Goal: Information Seeking & Learning: Learn about a topic

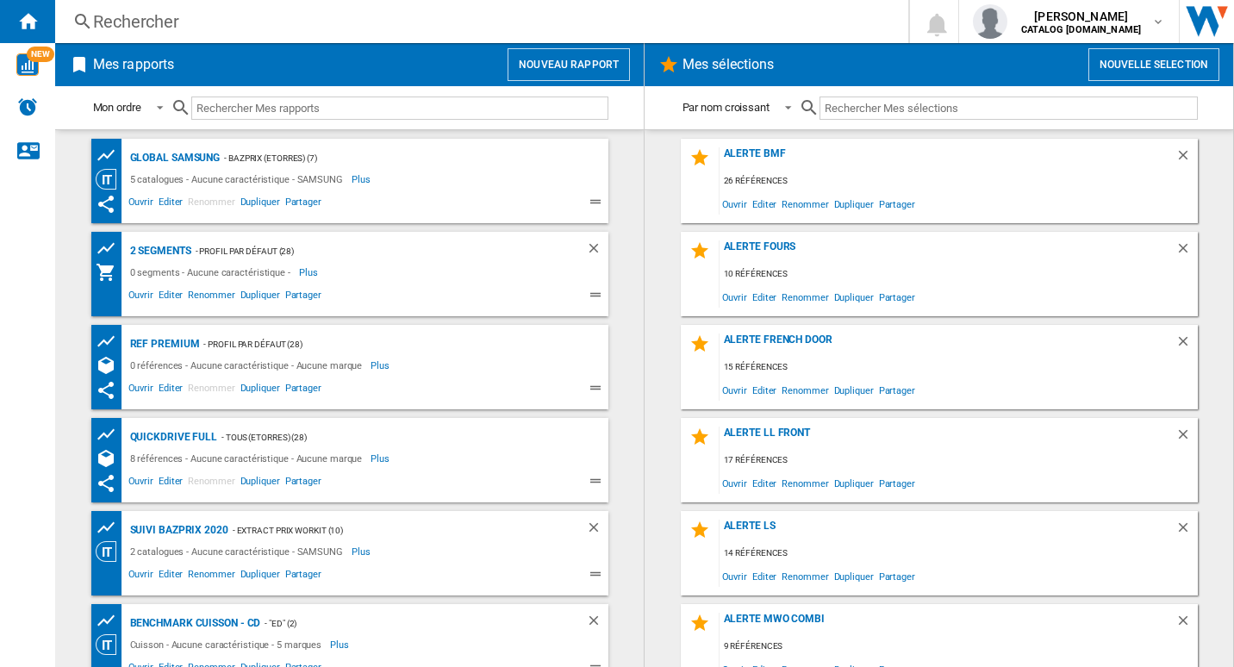
click at [439, 26] on div "Rechercher" at bounding box center [478, 21] width 770 height 24
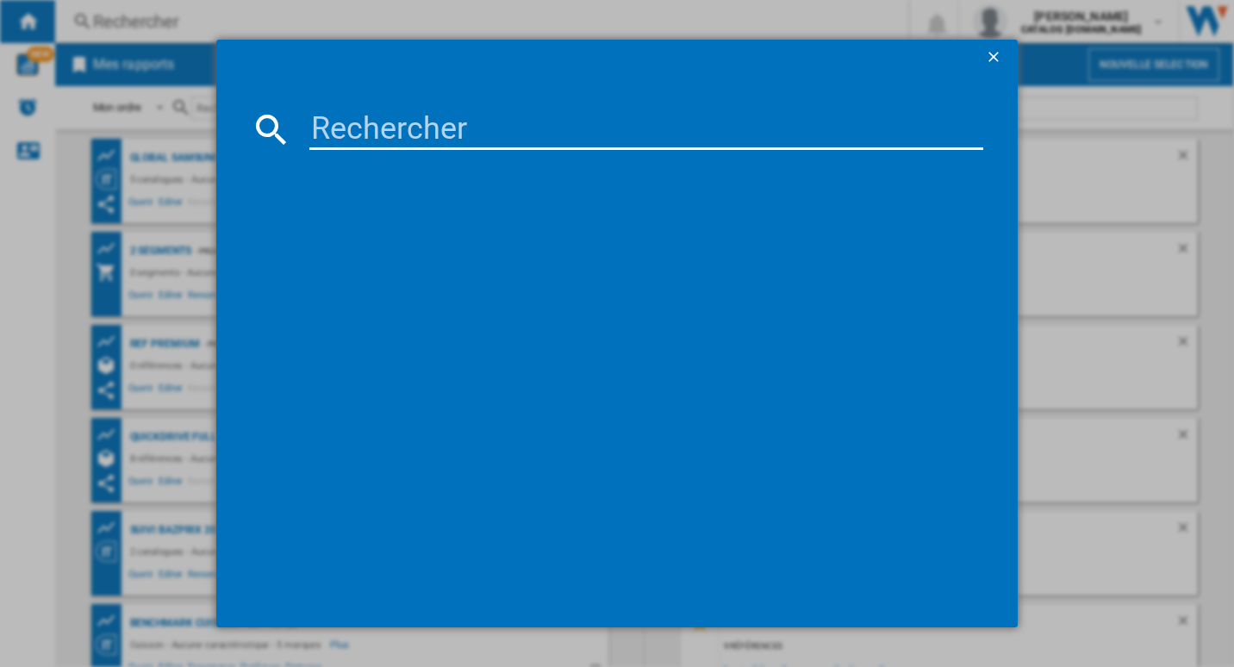
click at [455, 125] on input at bounding box center [646, 129] width 675 height 41
type input "BRR29703EWW/EF"
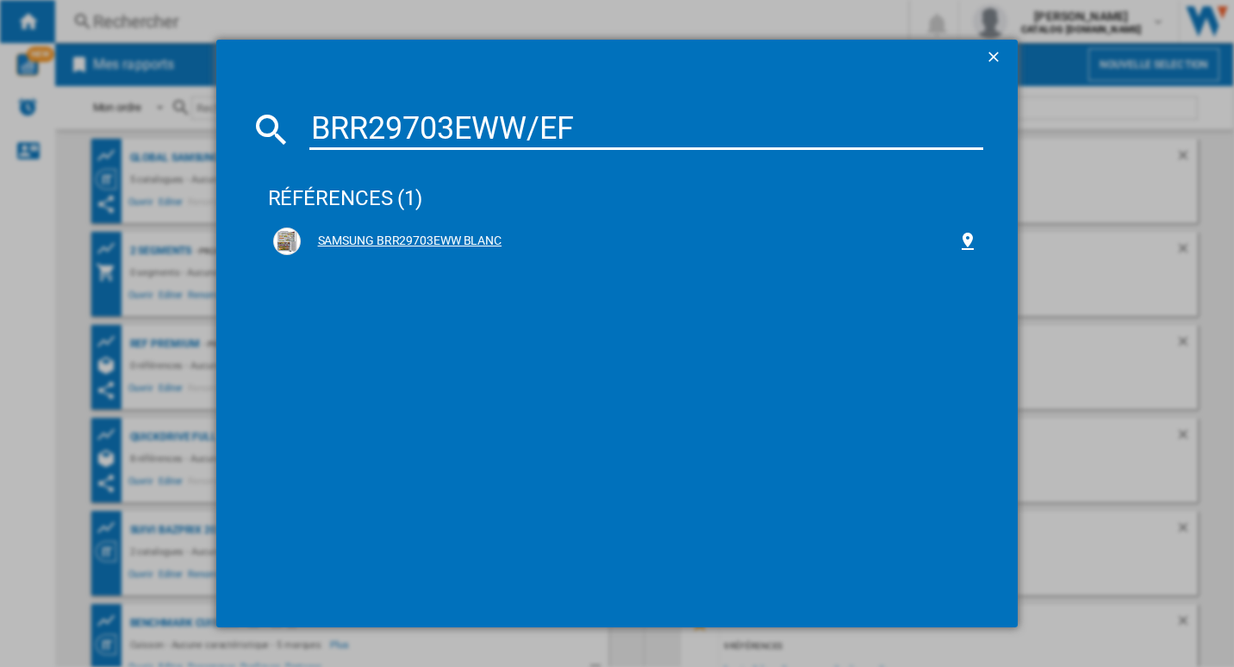
click at [407, 235] on div "SAMSUNG BRR29703EWW BLANC" at bounding box center [630, 241] width 658 height 17
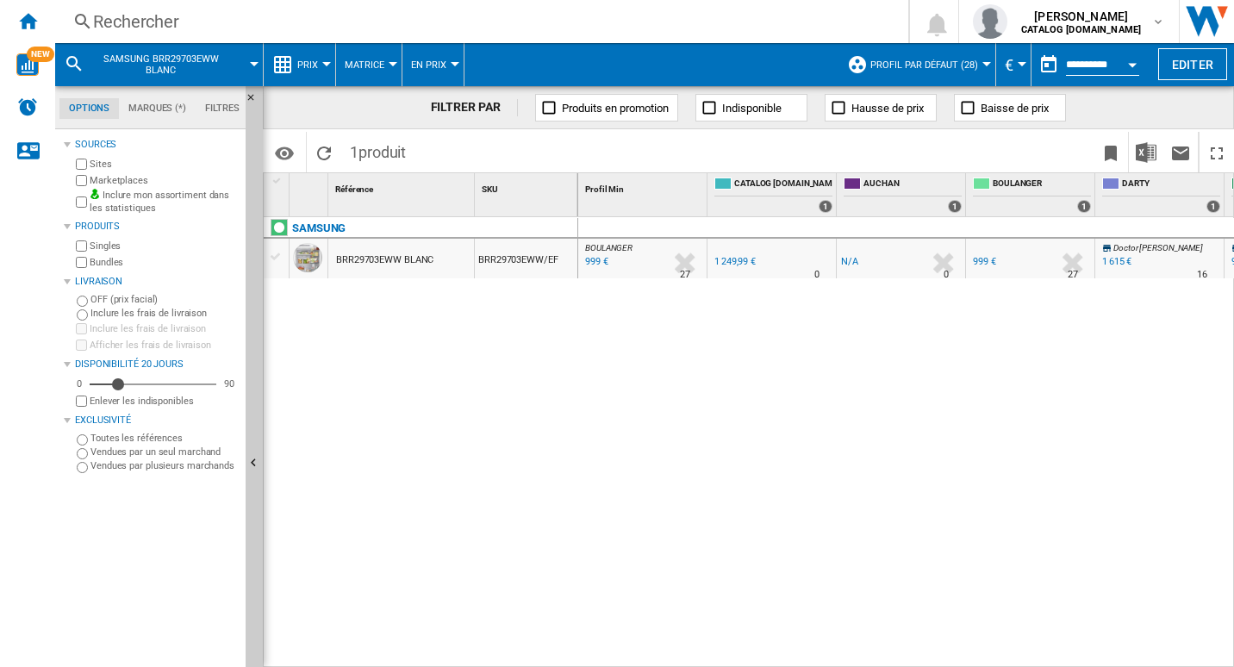
click at [314, 59] on span "Prix" at bounding box center [307, 64] width 21 height 11
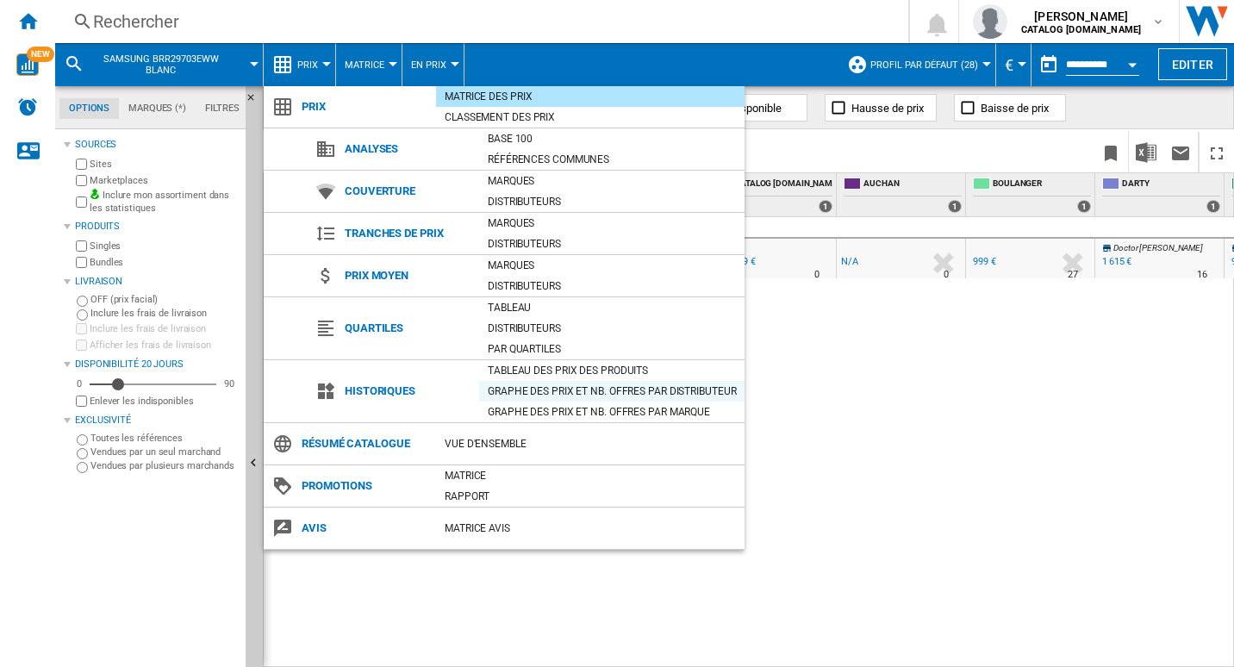
click at [627, 392] on div "Graphe des prix et nb. offres par distributeur" at bounding box center [611, 391] width 265 height 17
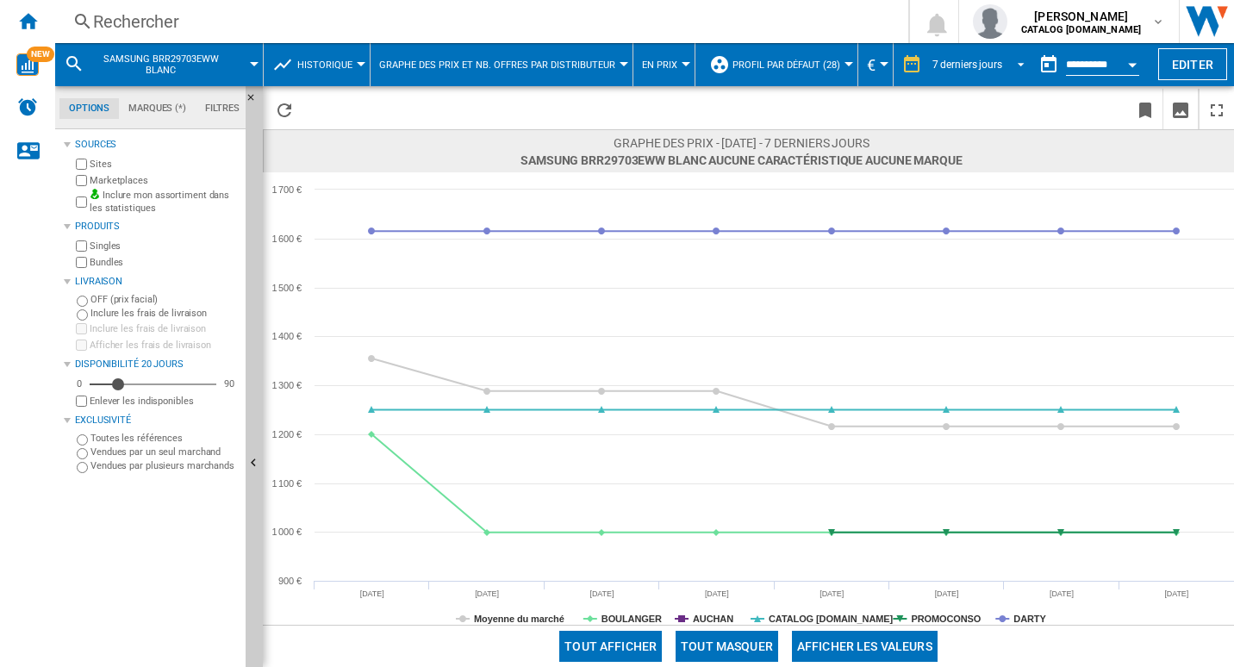
click at [955, 54] on md-select-value "7 derniers jours" at bounding box center [981, 65] width 101 height 26
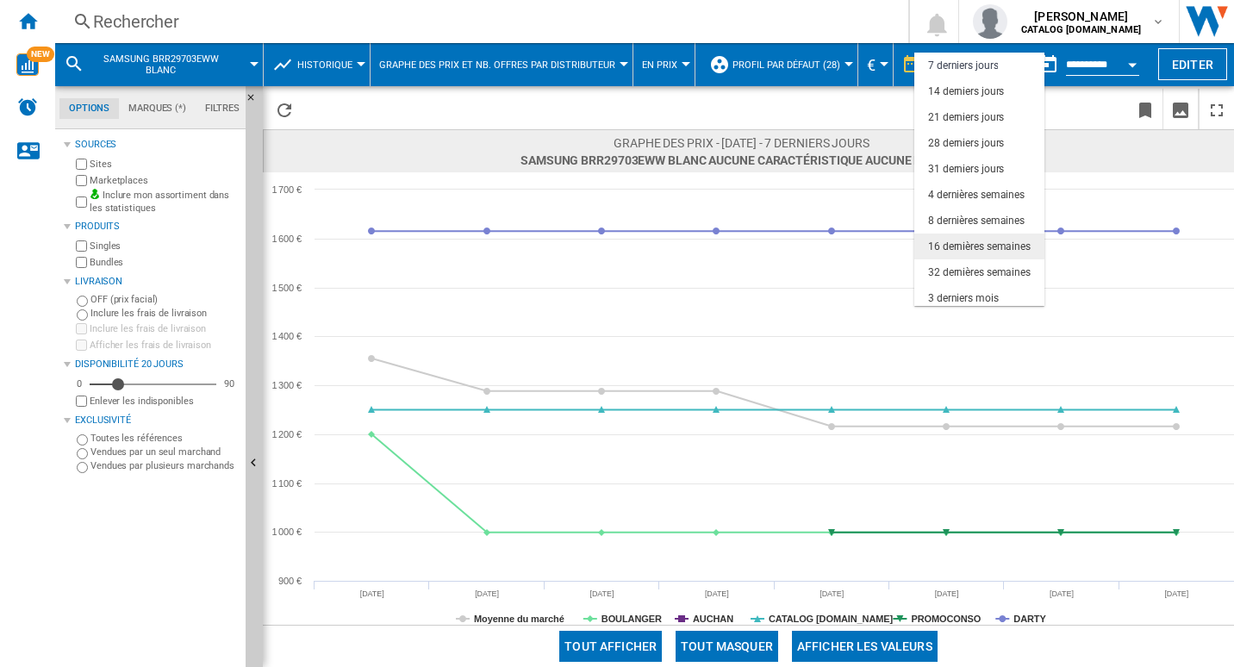
click at [998, 249] on div "16 dernières semaines" at bounding box center [979, 247] width 103 height 15
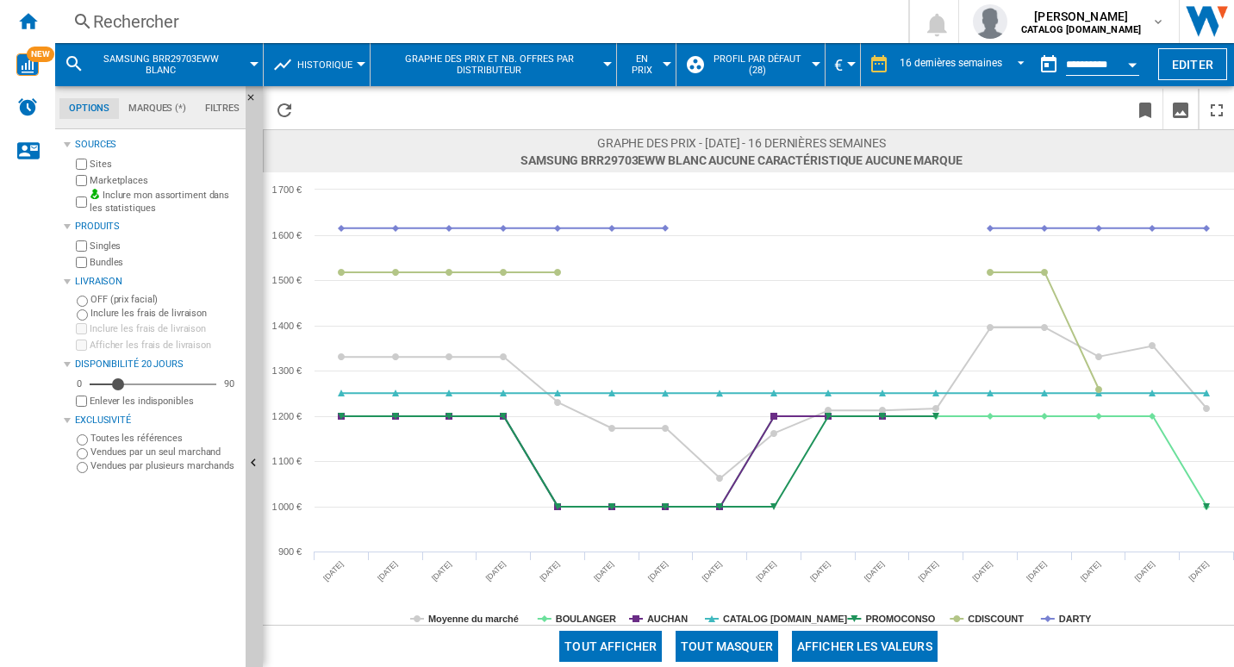
drag, startPoint x: 683, startPoint y: 645, endPoint x: 621, endPoint y: 628, distance: 63.6
click at [683, 645] on button "Tout masquer" at bounding box center [727, 646] width 103 height 31
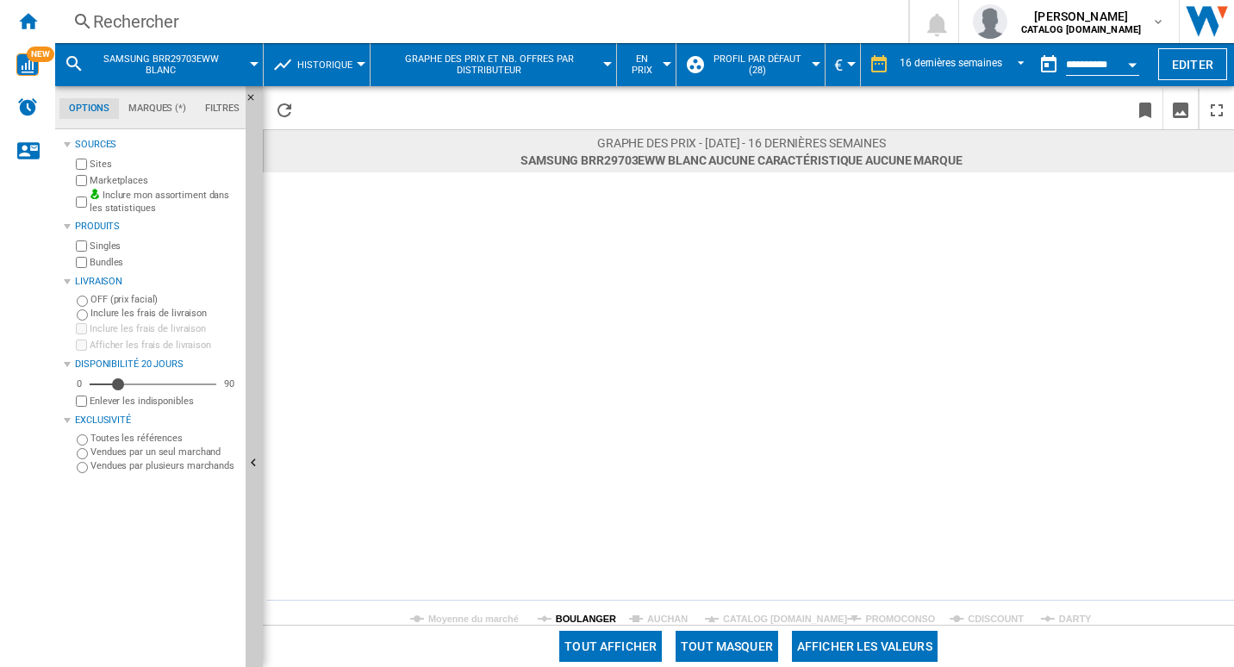
click at [592, 619] on tspan "BOULANGER" at bounding box center [586, 619] width 60 height 10
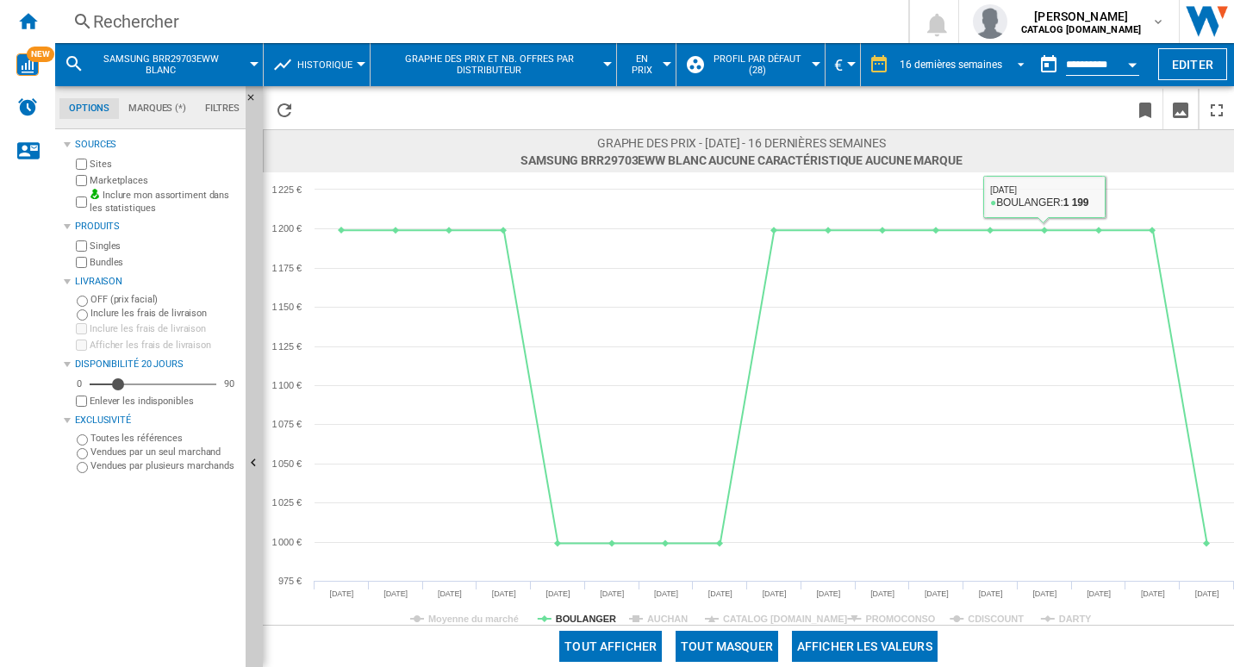
click at [983, 72] on md-select-value "16 dernières semaines" at bounding box center [965, 65] width 134 height 26
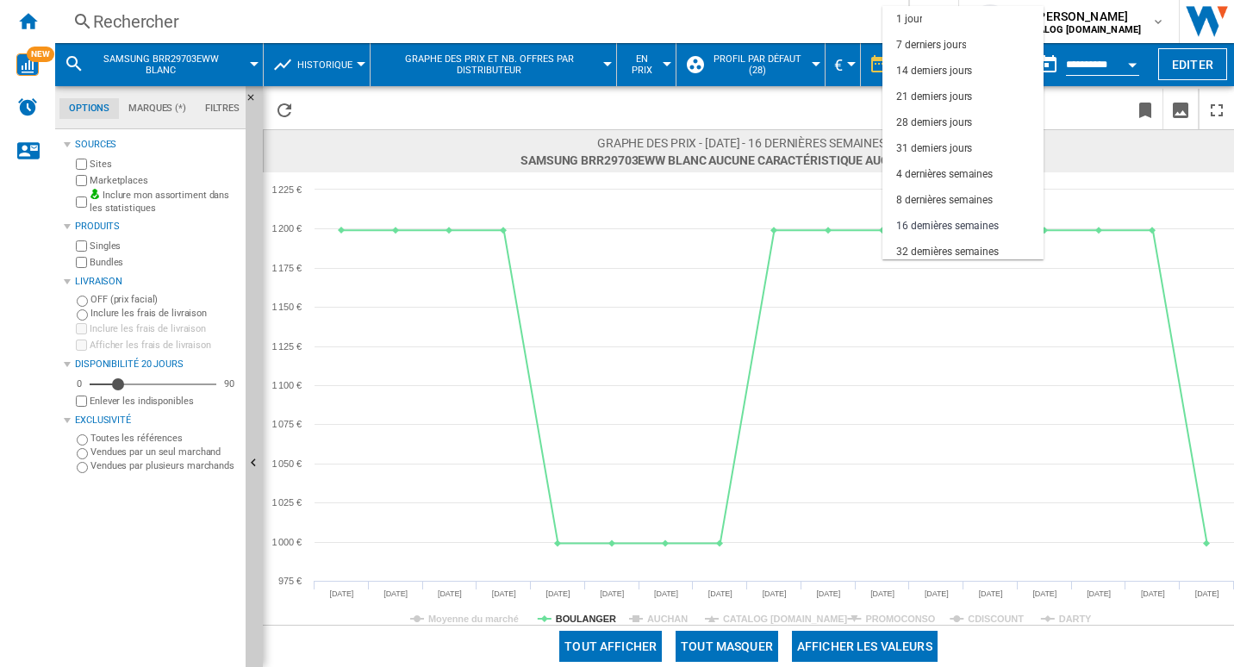
scroll to position [109, 0]
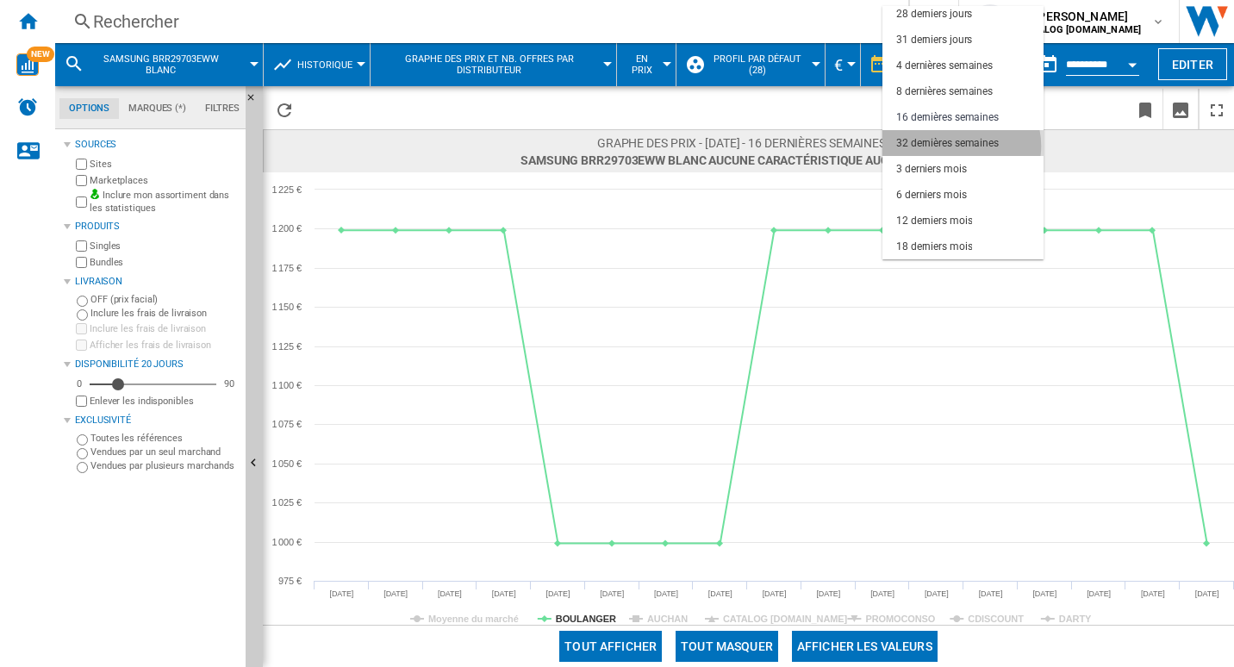
click at [961, 146] on div "32 dernières semaines" at bounding box center [947, 143] width 103 height 15
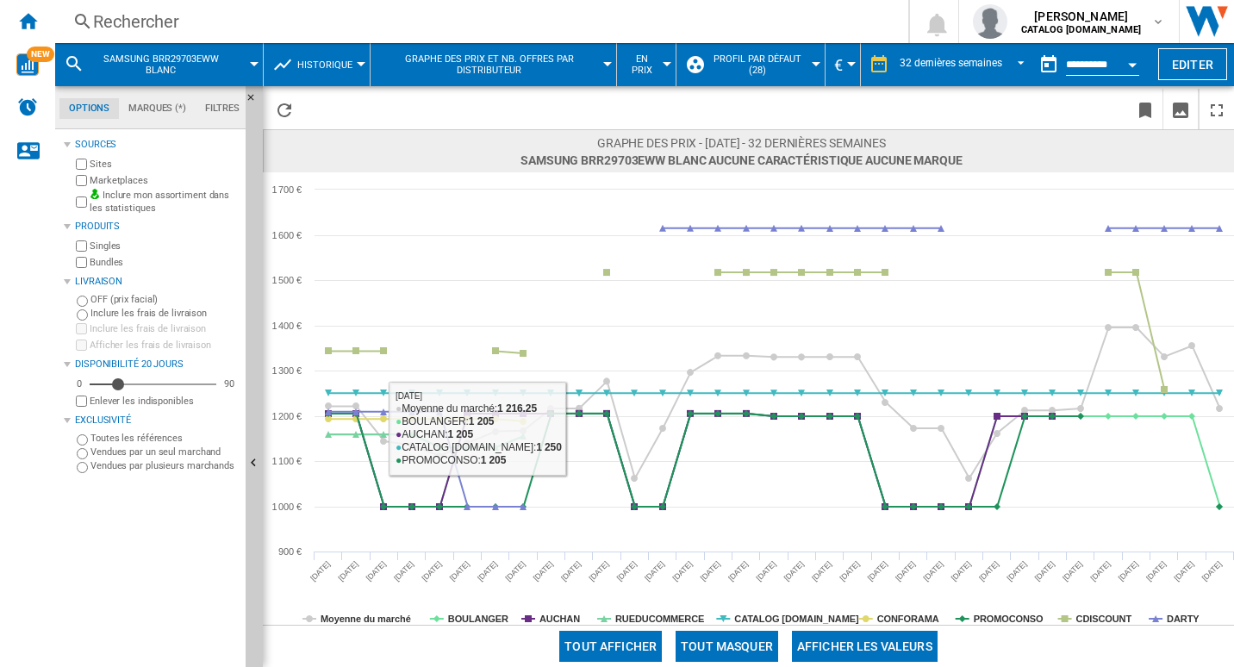
click at [739, 636] on button "Tout masquer" at bounding box center [727, 646] width 103 height 31
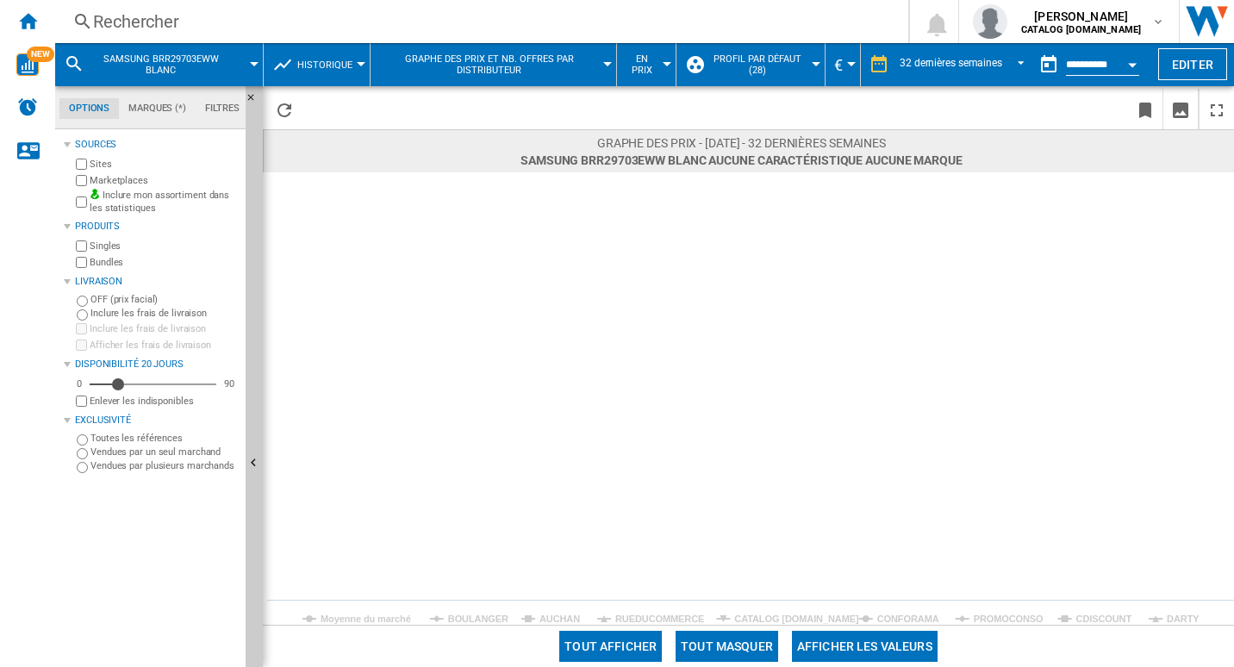
click at [449, 611] on rect at bounding box center [748, 398] width 971 height 452
click at [452, 616] on tspan "BOULANGER" at bounding box center [478, 619] width 60 height 10
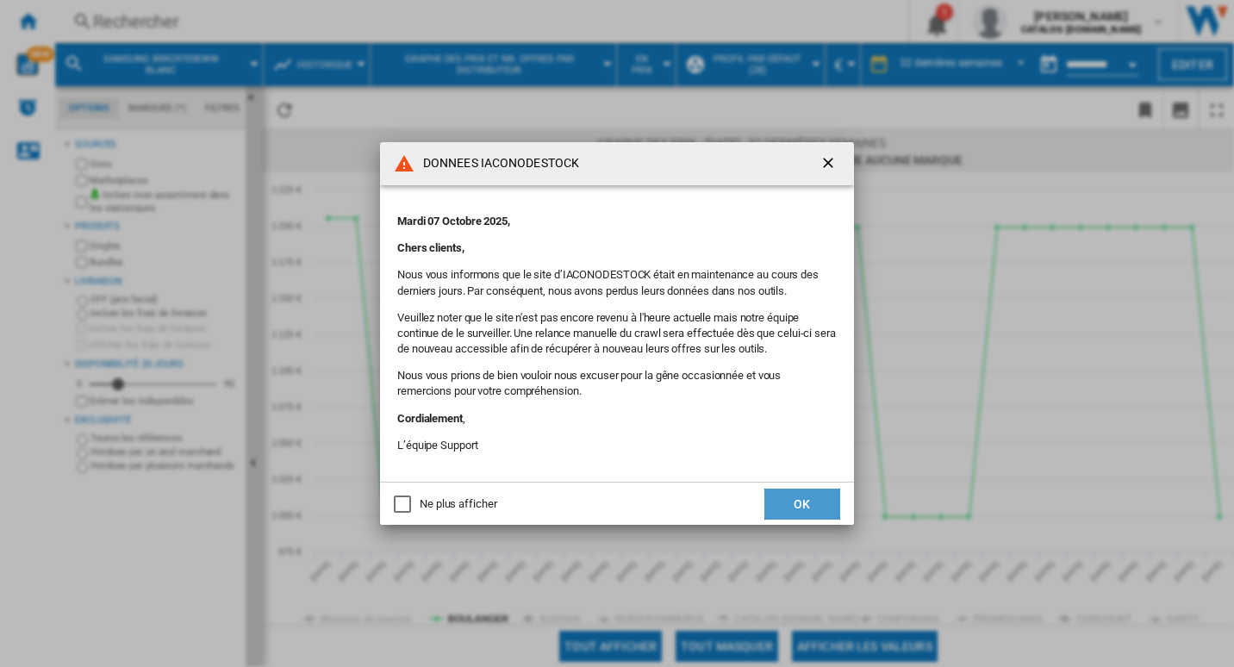
click at [788, 502] on button "OK" at bounding box center [802, 504] width 76 height 31
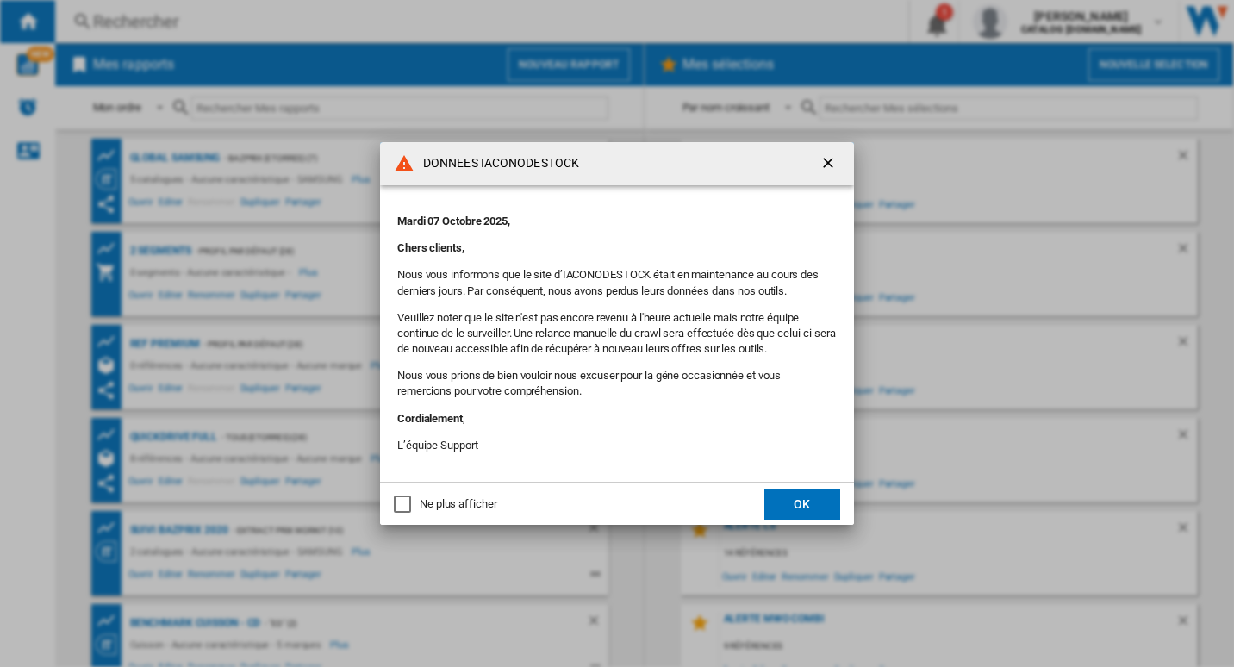
click at [807, 505] on button "OK" at bounding box center [802, 504] width 76 height 31
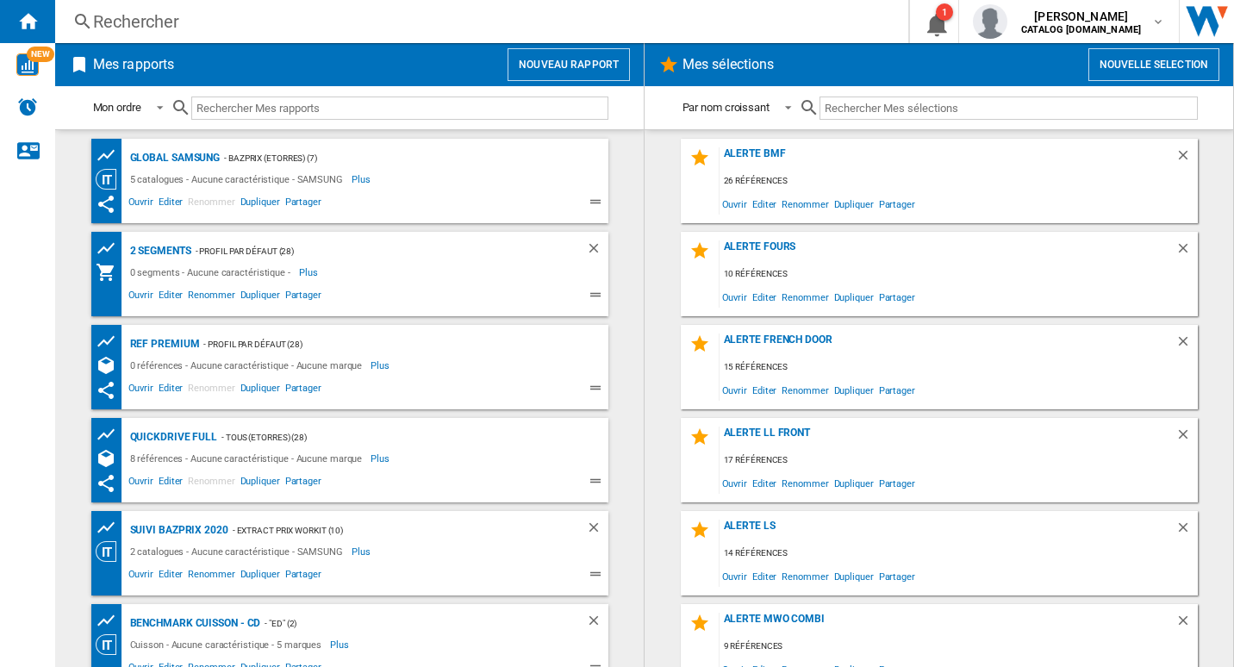
click at [396, 25] on div "Rechercher" at bounding box center [478, 21] width 770 height 24
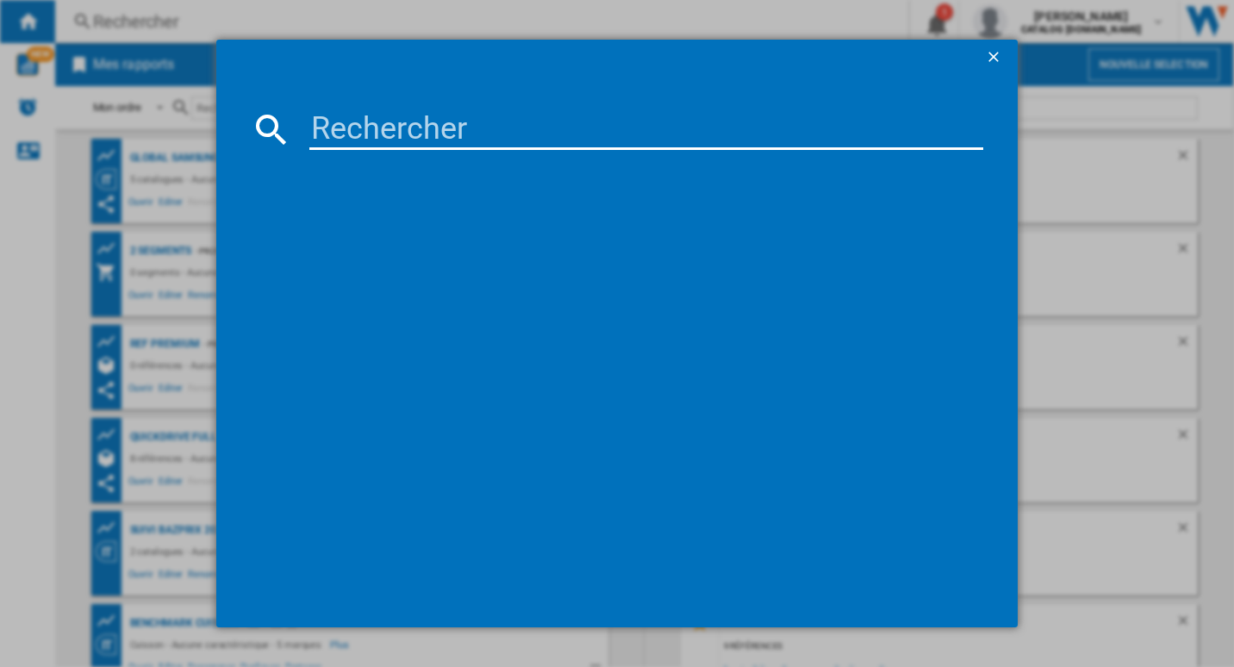
click at [418, 117] on input at bounding box center [646, 129] width 675 height 41
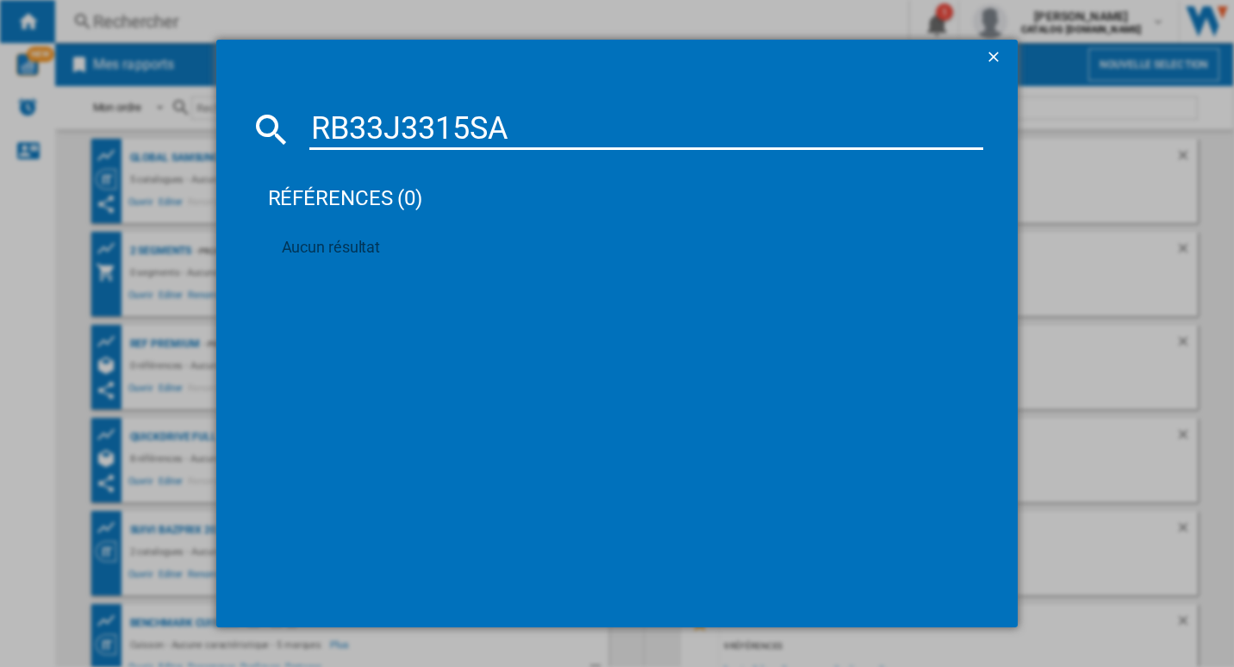
drag, startPoint x: 521, startPoint y: 131, endPoint x: 413, endPoint y: 139, distance: 108.0
click at [413, 139] on input "RB33J3315SA" at bounding box center [646, 129] width 675 height 41
click at [540, 121] on input "RB33J3315SA" at bounding box center [646, 129] width 675 height 41
click at [505, 137] on input "RB33J3315SA" at bounding box center [646, 129] width 675 height 41
click at [509, 134] on input "RB33J3315SA" at bounding box center [646, 129] width 675 height 41
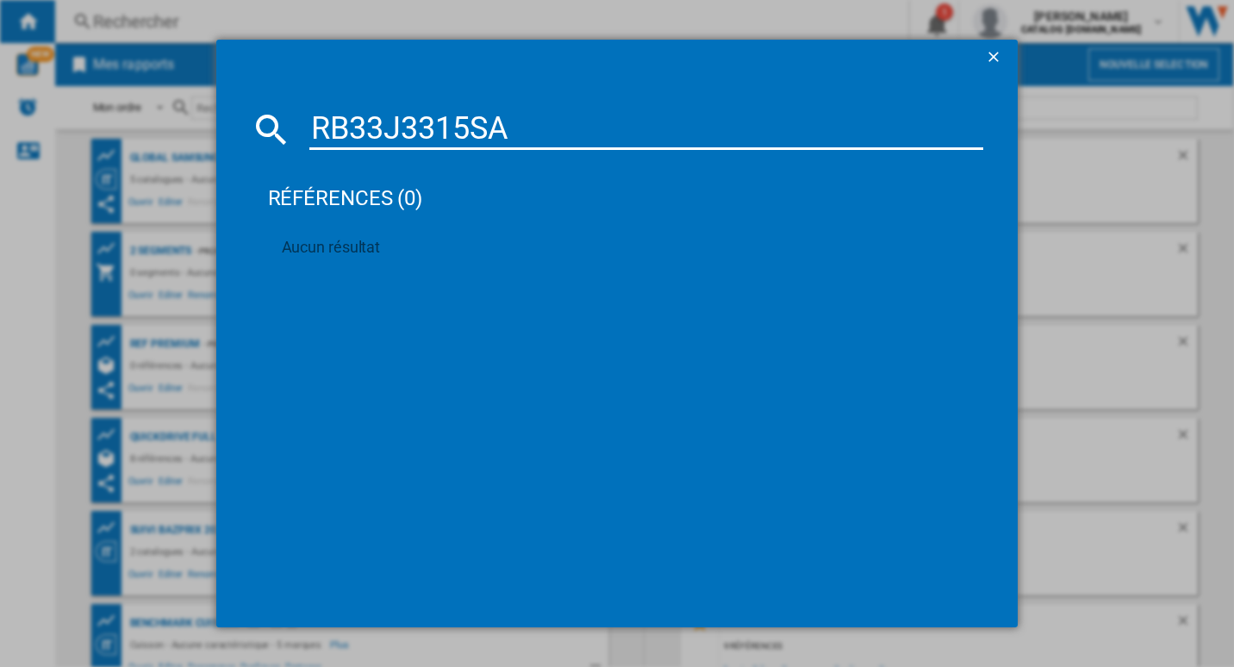
click at [498, 135] on input "RB33J3315SA" at bounding box center [646, 129] width 675 height 41
click at [494, 134] on input "RB33J3315SA" at bounding box center [646, 129] width 675 height 41
type input "RB33J3315"
